Goal: Book appointment/travel/reservation

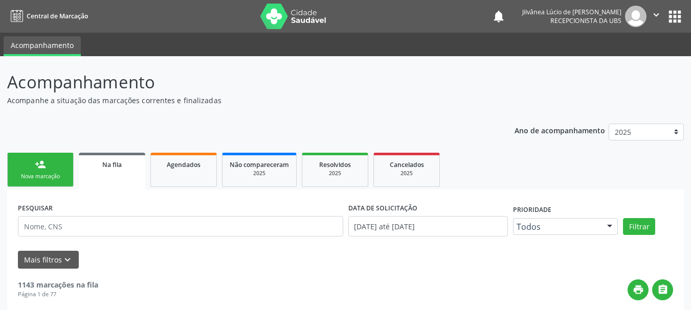
click at [42, 178] on div "Nova marcação" at bounding box center [40, 177] width 51 height 8
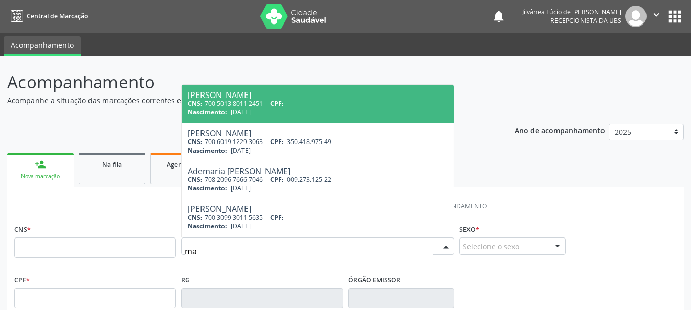
type input "m"
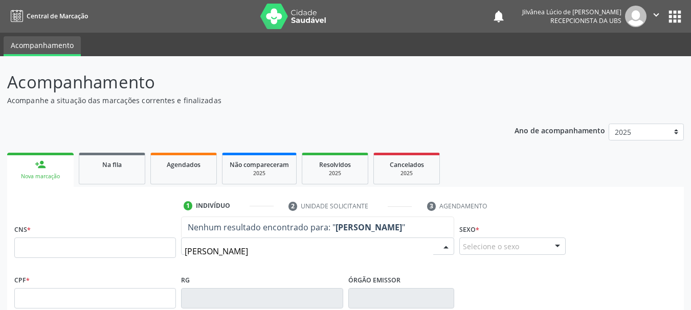
type input "[PERSON_NAME]"
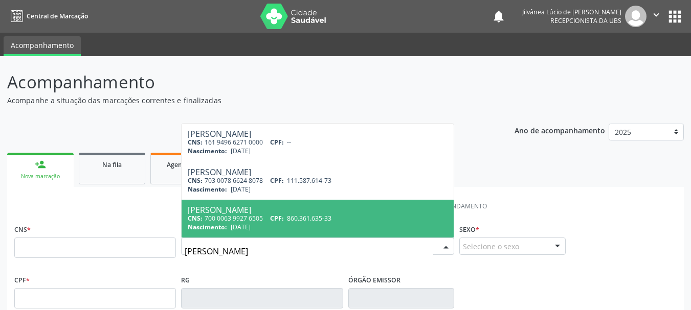
click at [284, 222] on span "CPF:" at bounding box center [277, 218] width 14 height 9
type input "700 0063 9927 6505"
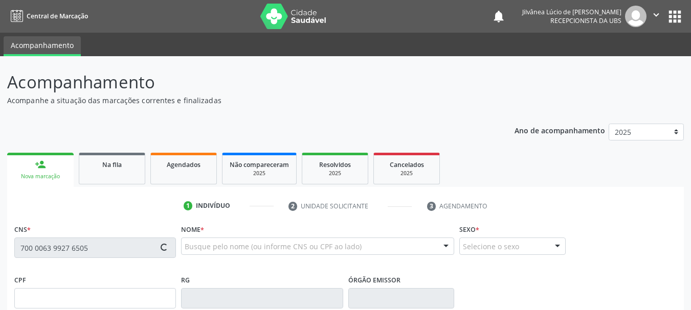
type input "860.361.635-33"
type input "[DATE]"
type input "[PERSON_NAME]"
type input "[PHONE_NUMBER]"
type input "31"
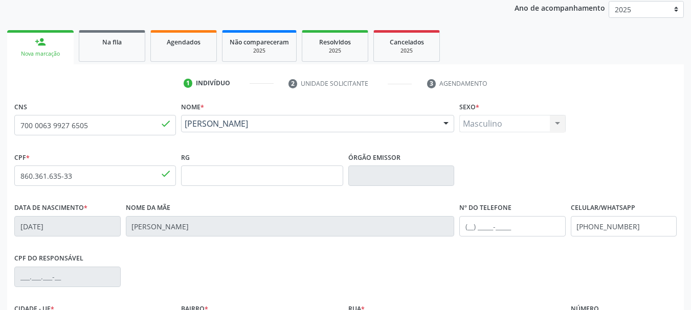
scroll to position [244, 0]
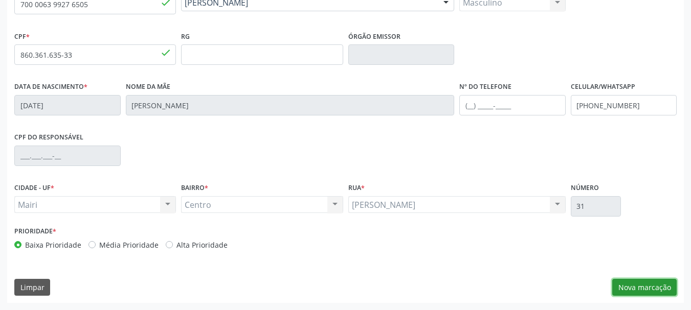
click at [639, 287] on button "Nova marcação" at bounding box center [644, 287] width 64 height 17
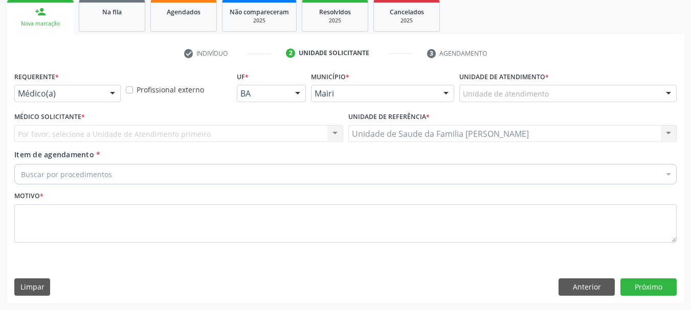
scroll to position [153, 0]
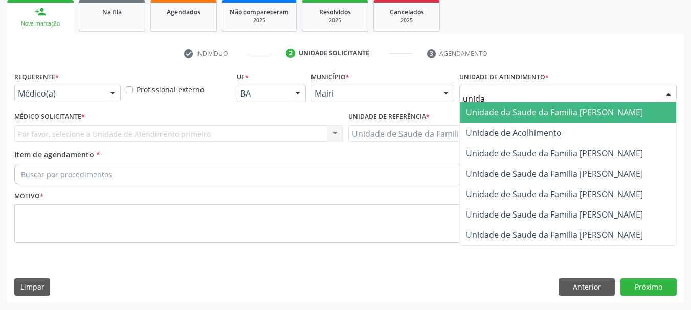
type input "unidad"
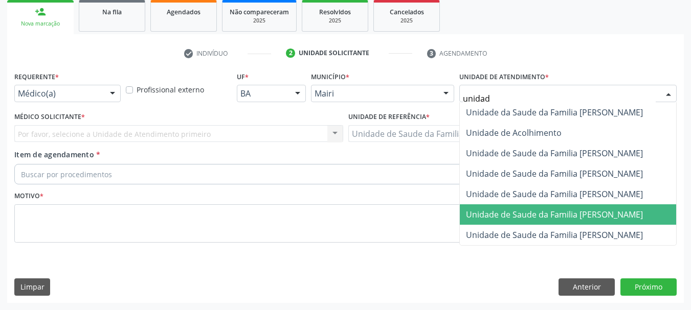
click at [578, 213] on span "Unidade de Saude da Familia [PERSON_NAME]" at bounding box center [554, 214] width 177 height 11
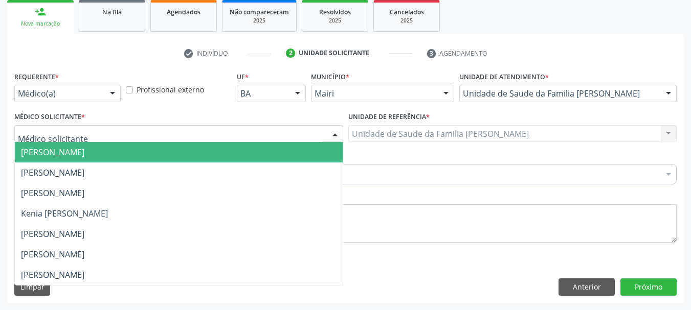
click at [159, 133] on div at bounding box center [178, 133] width 329 height 17
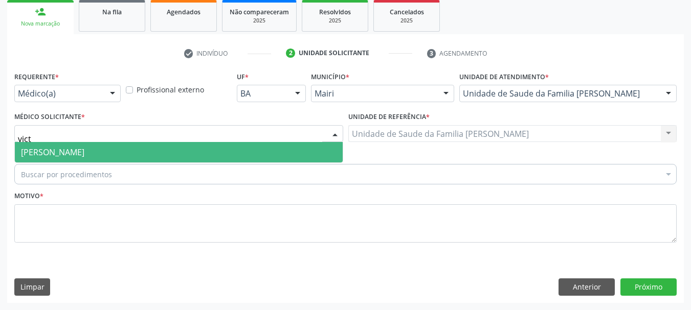
type input "victo"
click at [140, 154] on span "[PERSON_NAME]" at bounding box center [179, 152] width 328 height 20
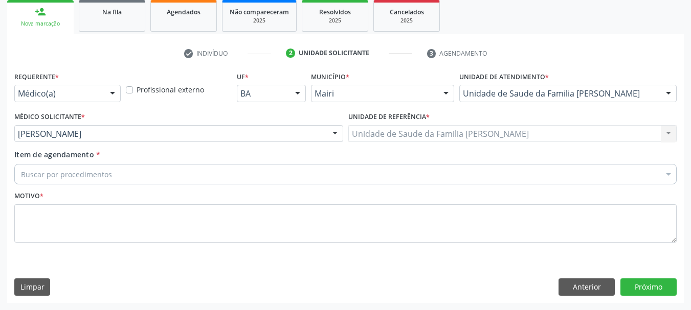
click at [143, 170] on div "Buscar por procedimentos" at bounding box center [345, 174] width 662 height 20
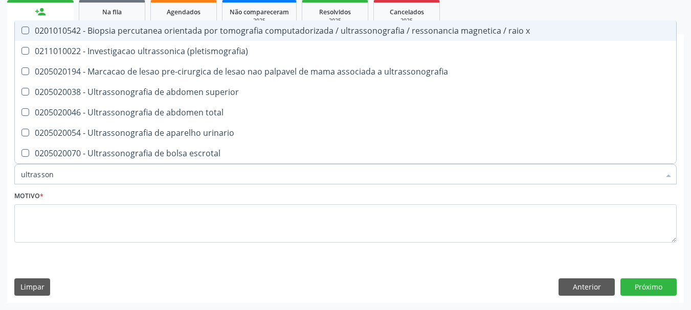
type input "ultrassono"
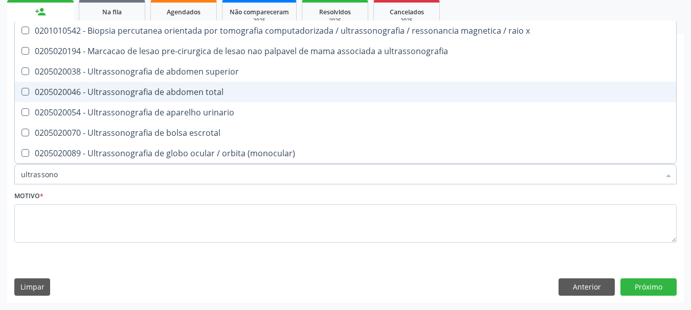
click at [196, 98] on span "0205020046 - Ultrassonografia de abdomen total" at bounding box center [345, 92] width 661 height 20
checkbox total "true"
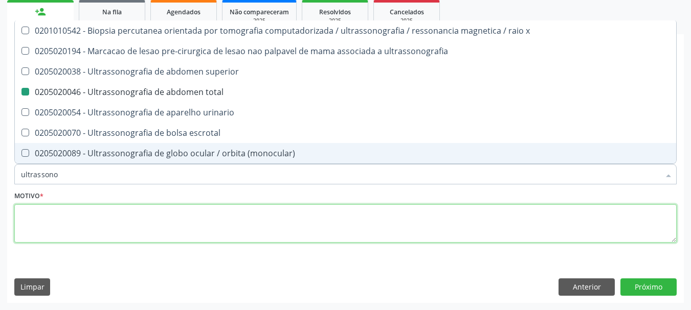
click at [236, 223] on textarea at bounding box center [345, 224] width 662 height 39
checkbox ultrassonografia "true"
checkbox total "false"
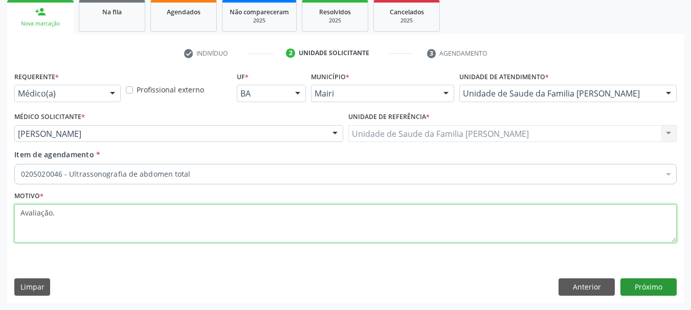
type textarea "Avaliação."
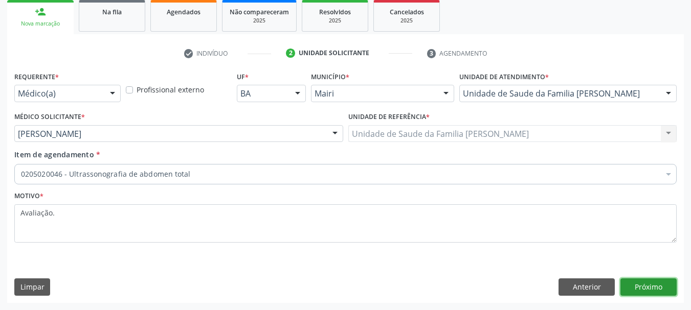
click at [657, 290] on button "Próximo" at bounding box center [648, 287] width 56 height 17
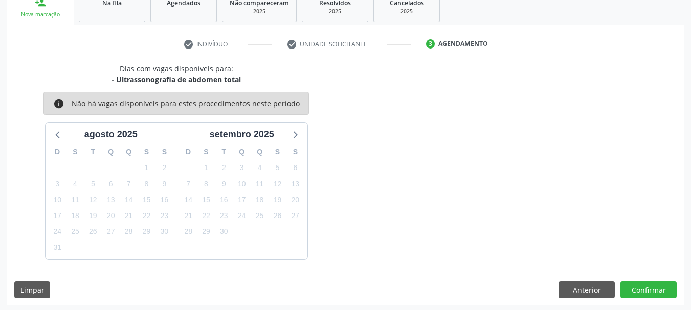
scroll to position [165, 0]
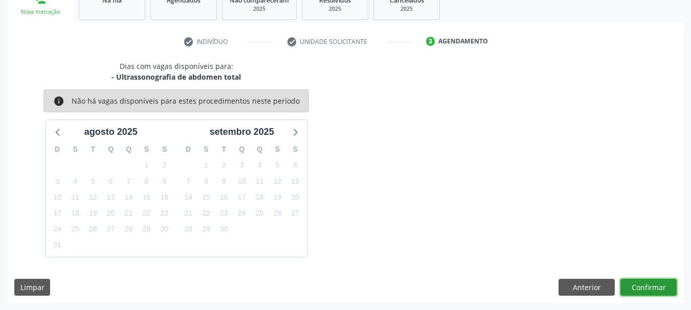
click at [630, 290] on button "Confirmar" at bounding box center [648, 287] width 56 height 17
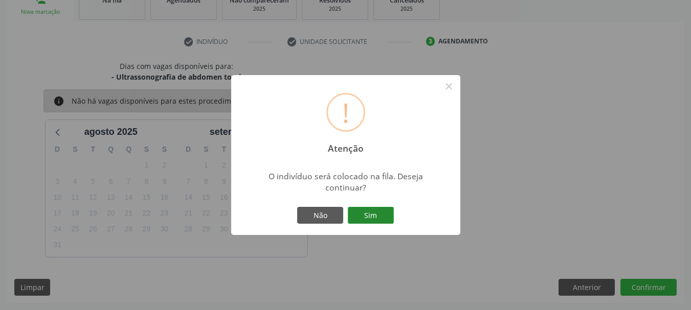
click at [364, 214] on button "Sim" at bounding box center [371, 215] width 46 height 17
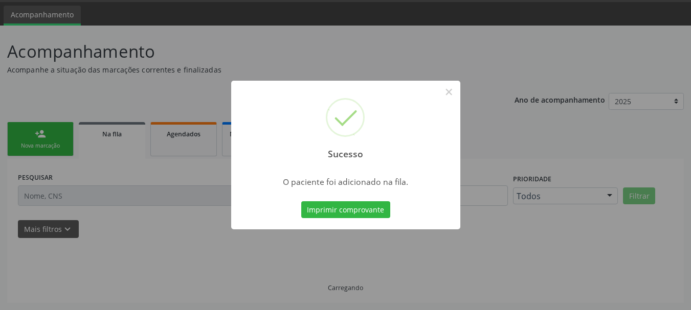
scroll to position [31, 0]
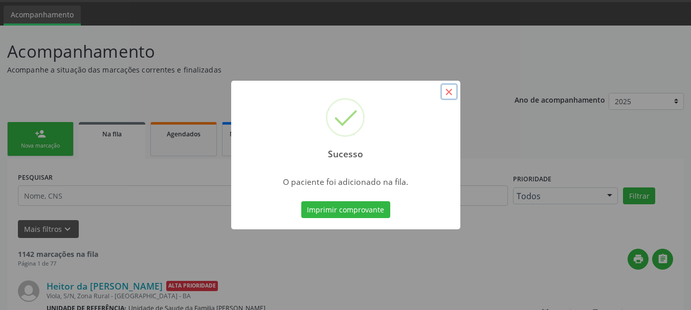
click at [449, 94] on button "×" at bounding box center [448, 91] width 17 height 17
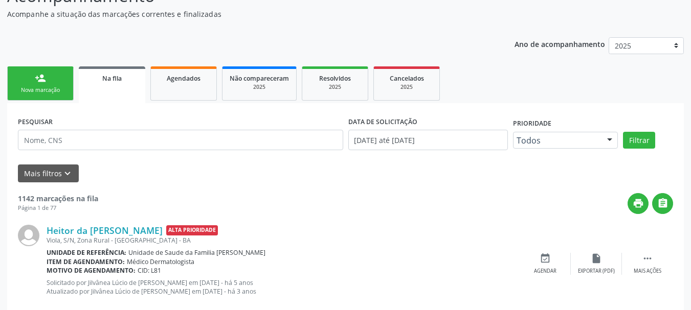
scroll to position [0, 0]
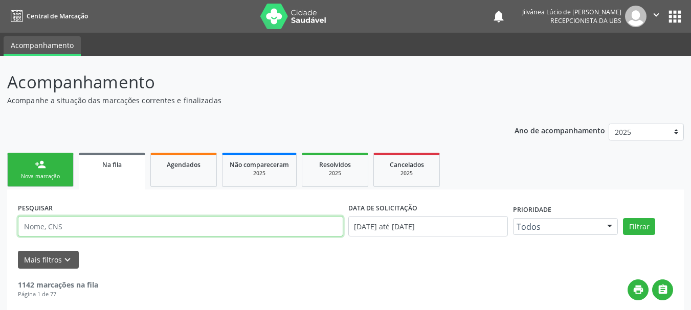
click at [93, 230] on input "text" at bounding box center [180, 226] width 325 height 20
type input "[PERSON_NAME]"
click at [623, 218] on button "Filtrar" at bounding box center [639, 226] width 32 height 17
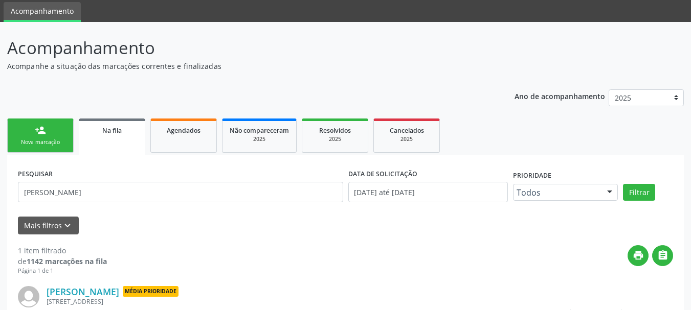
scroll to position [51, 0]
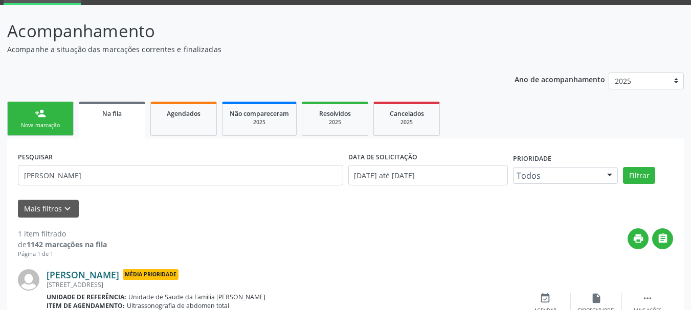
click at [68, 278] on link "[PERSON_NAME]" at bounding box center [83, 275] width 73 height 11
